Goal: Information Seeking & Learning: Learn about a topic

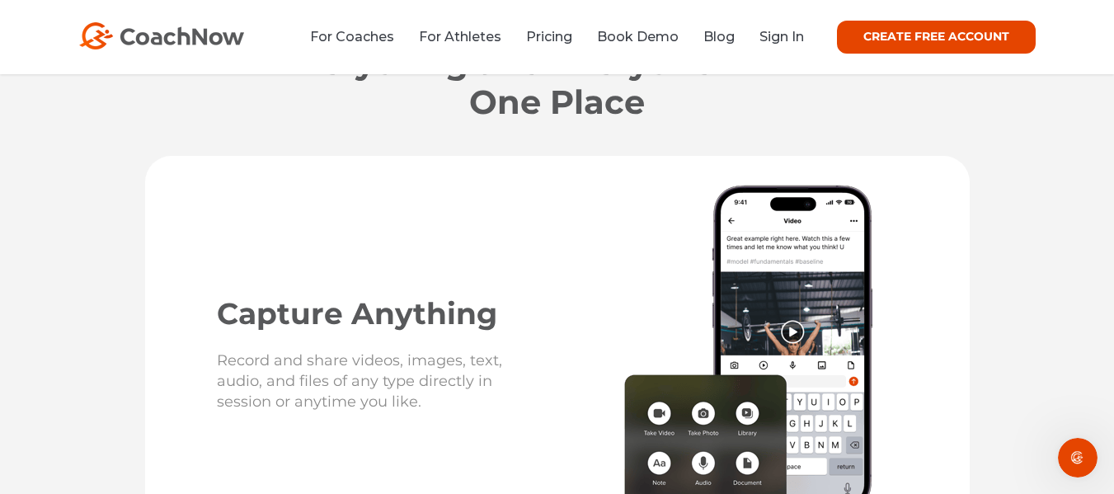
scroll to position [2285, 0]
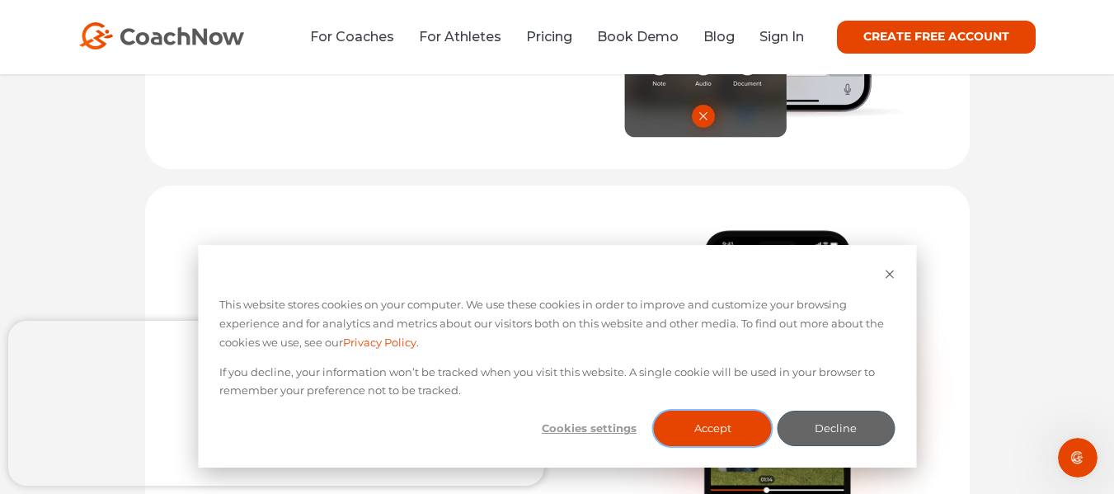
click at [704, 427] on button "Accept" at bounding box center [713, 428] width 118 height 35
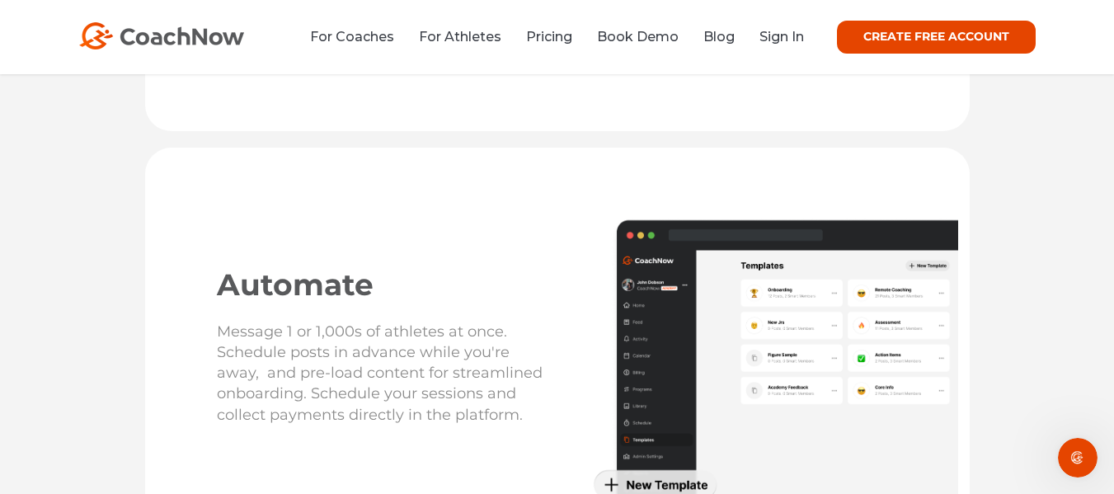
scroll to position [3963, 0]
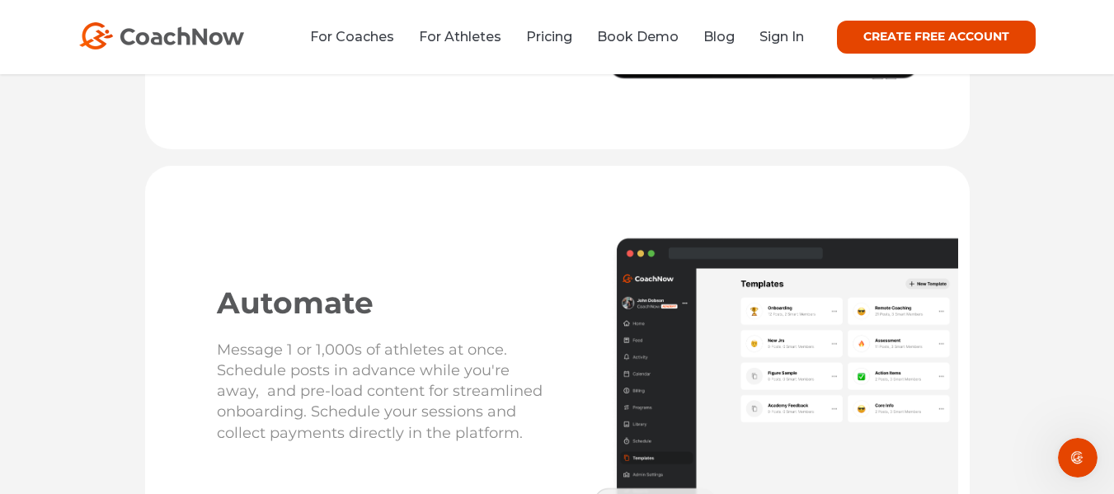
click at [863, 387] on img at bounding box center [768, 393] width 379 height 314
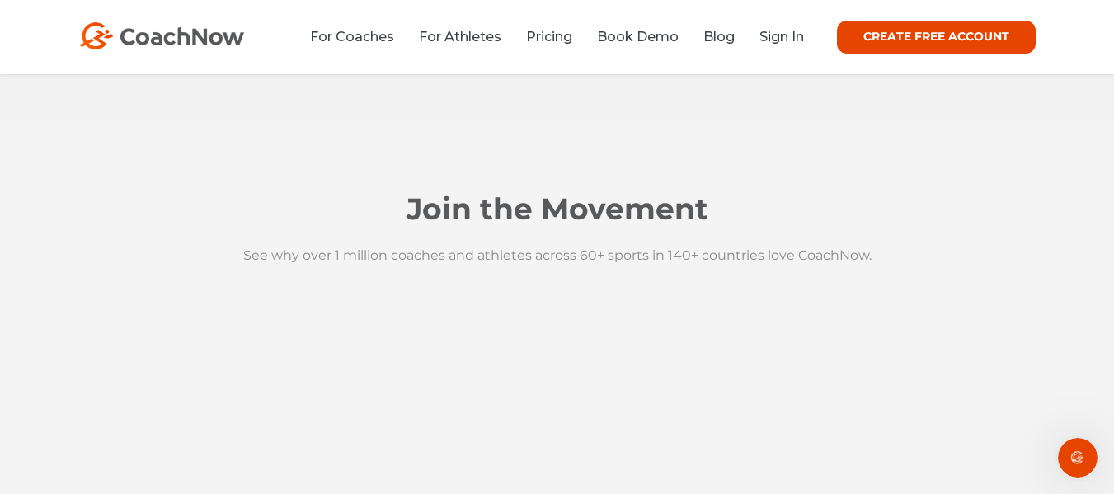
scroll to position [0, 0]
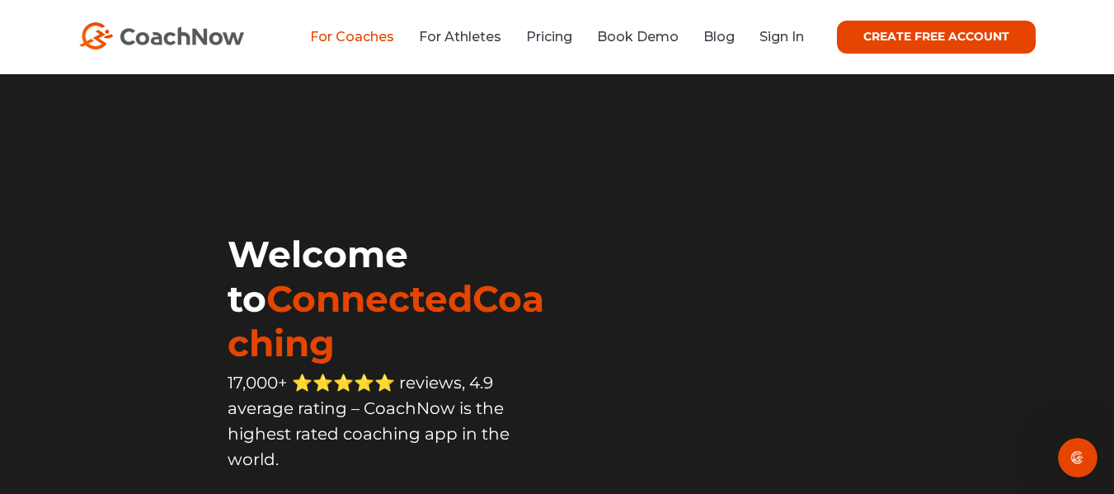
click at [351, 43] on link "For Coaches" at bounding box center [352, 37] width 84 height 16
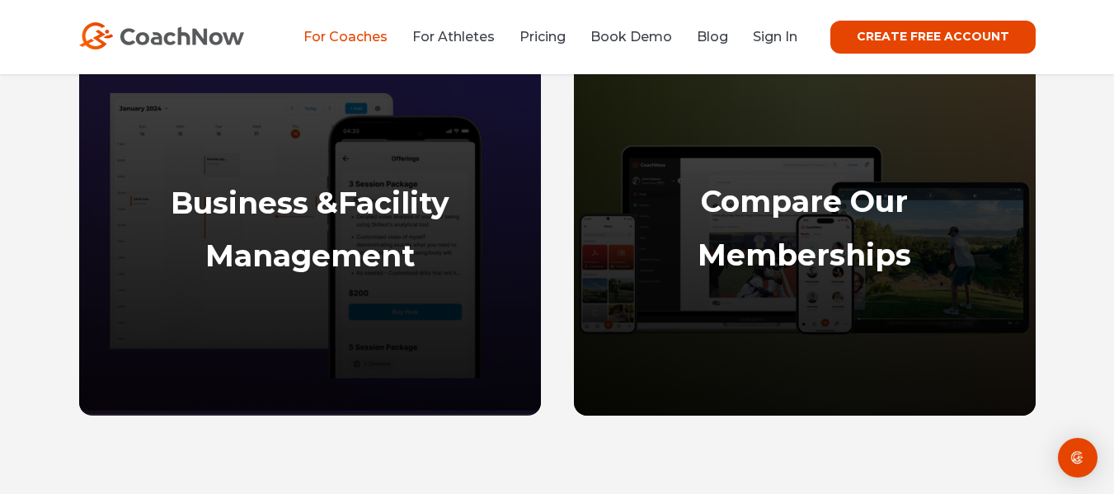
scroll to position [1210, 0]
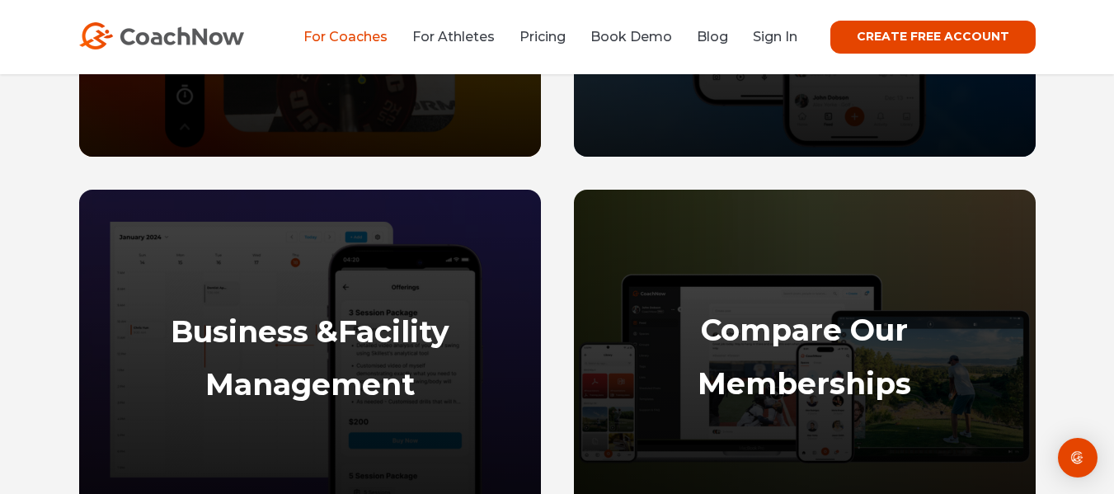
drag, startPoint x: 1123, startPoint y: 29, endPoint x: 1120, endPoint y: 62, distance: 33.1
